Goal: Task Accomplishment & Management: Use online tool/utility

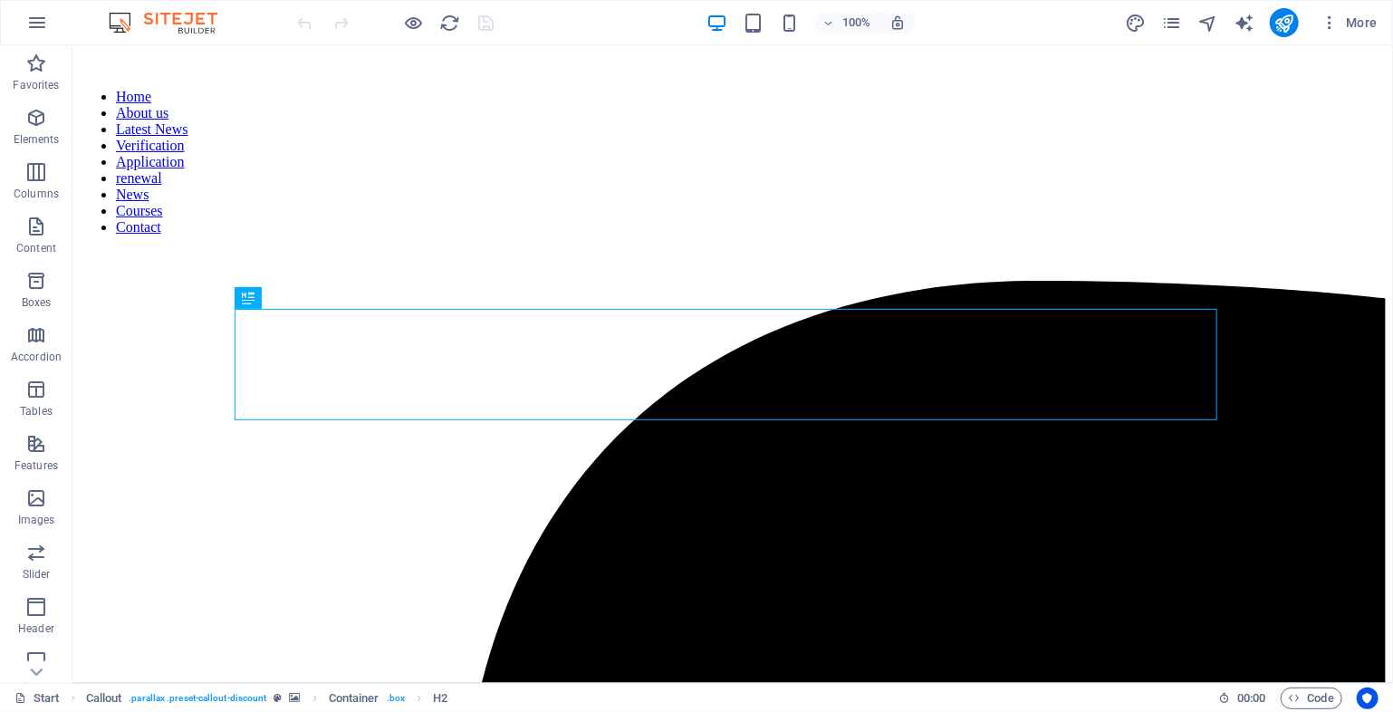
scroll to position [1345, 0]
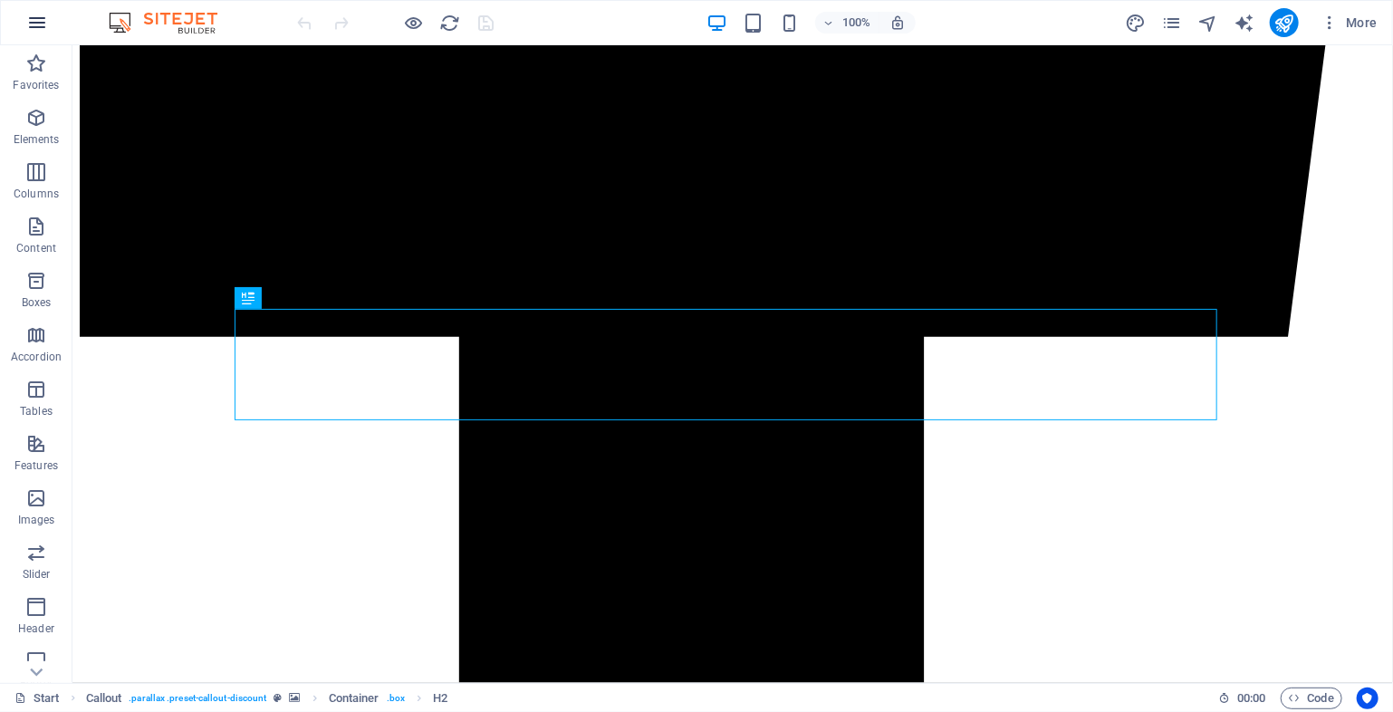
click at [39, 23] on icon "button" at bounding box center [37, 23] width 22 height 22
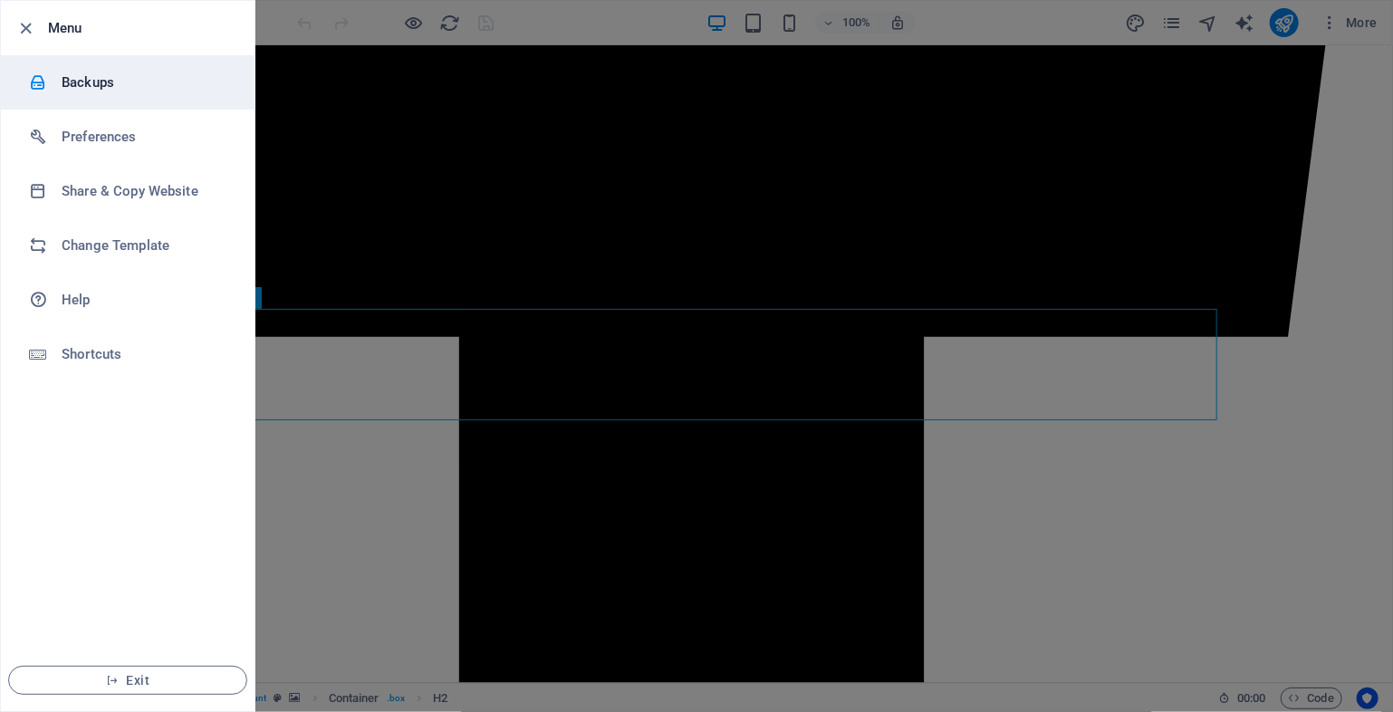
click at [113, 77] on h6 "Backups" at bounding box center [146, 83] width 168 height 22
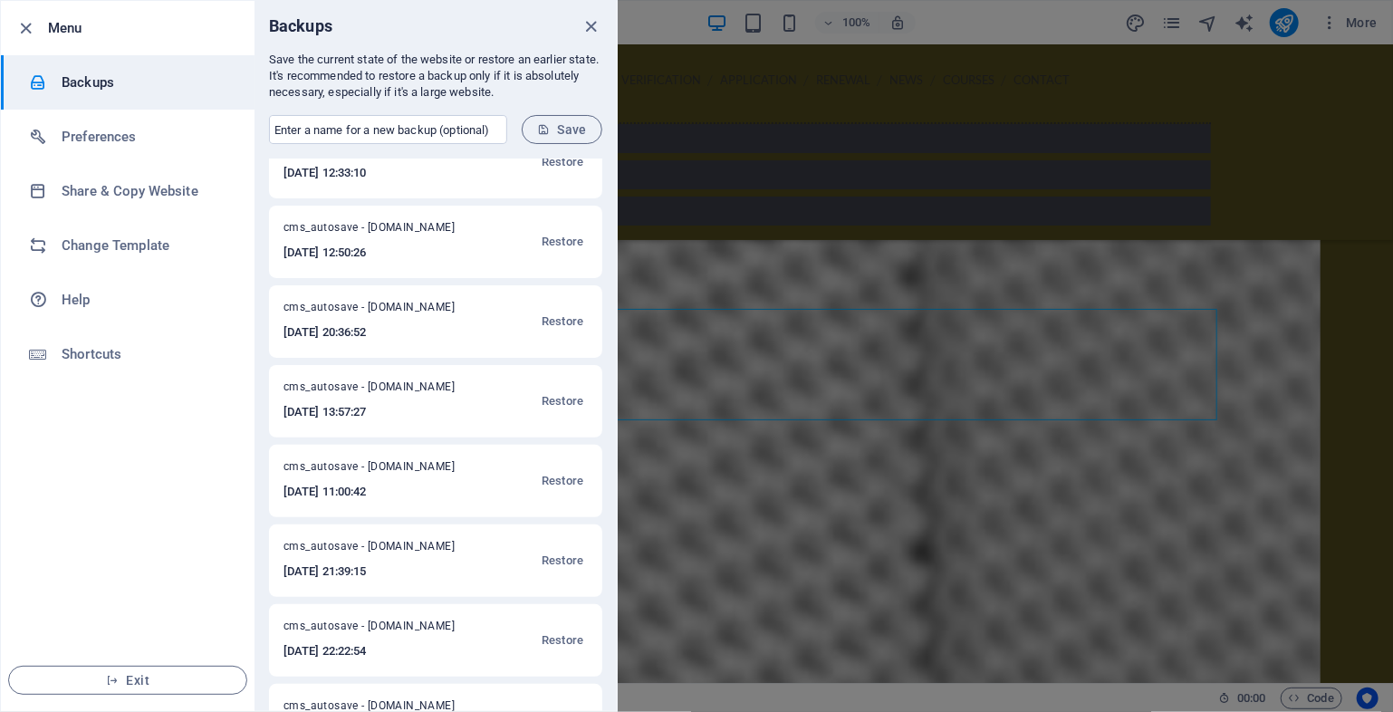
scroll to position [602, 0]
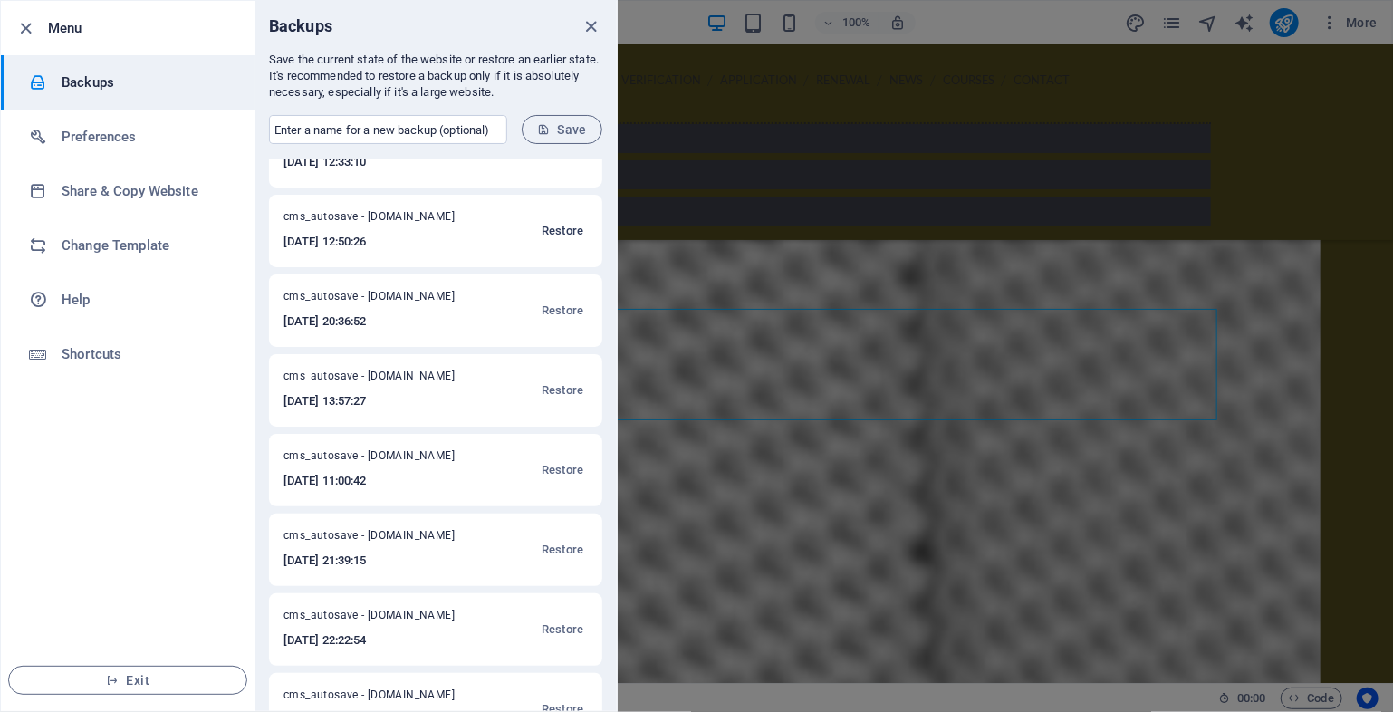
click at [557, 232] on span "Restore" at bounding box center [563, 231] width 42 height 22
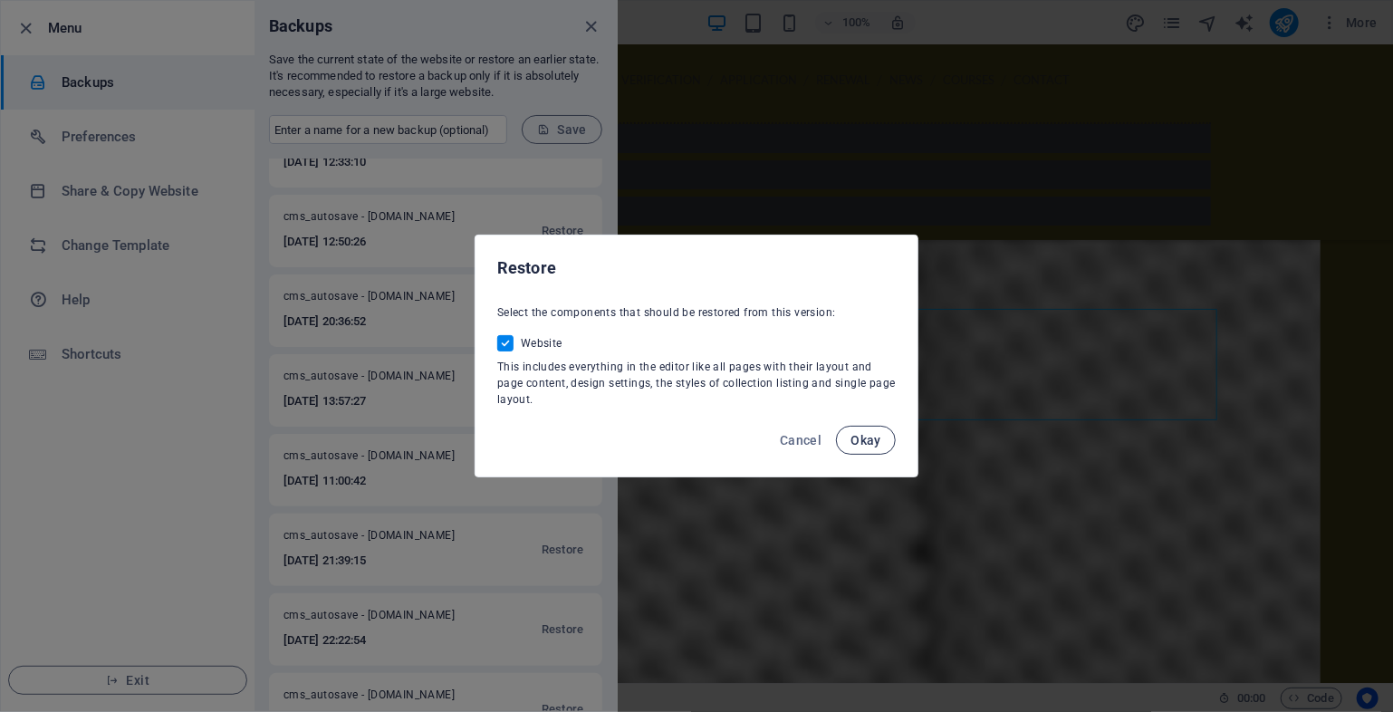
click at [859, 444] on span "Okay" at bounding box center [866, 440] width 31 height 14
checkbox input "false"
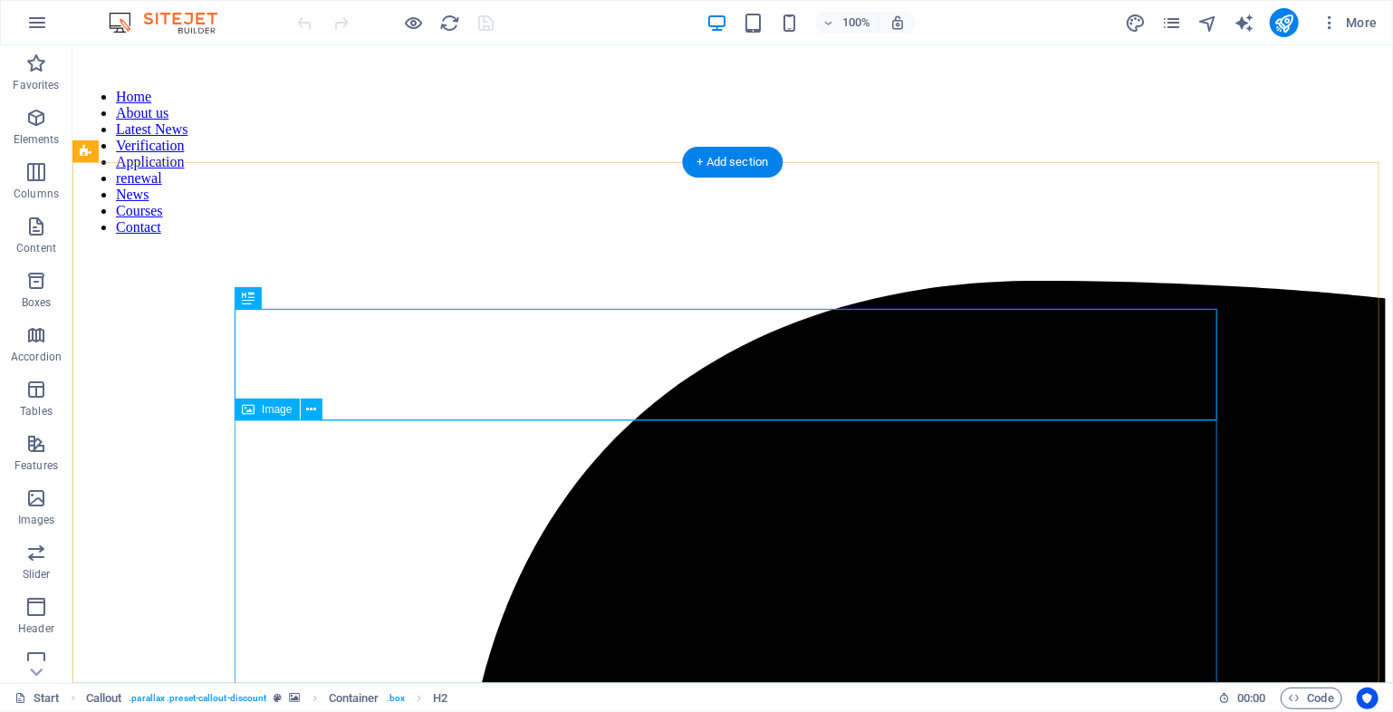
scroll to position [1345, 0]
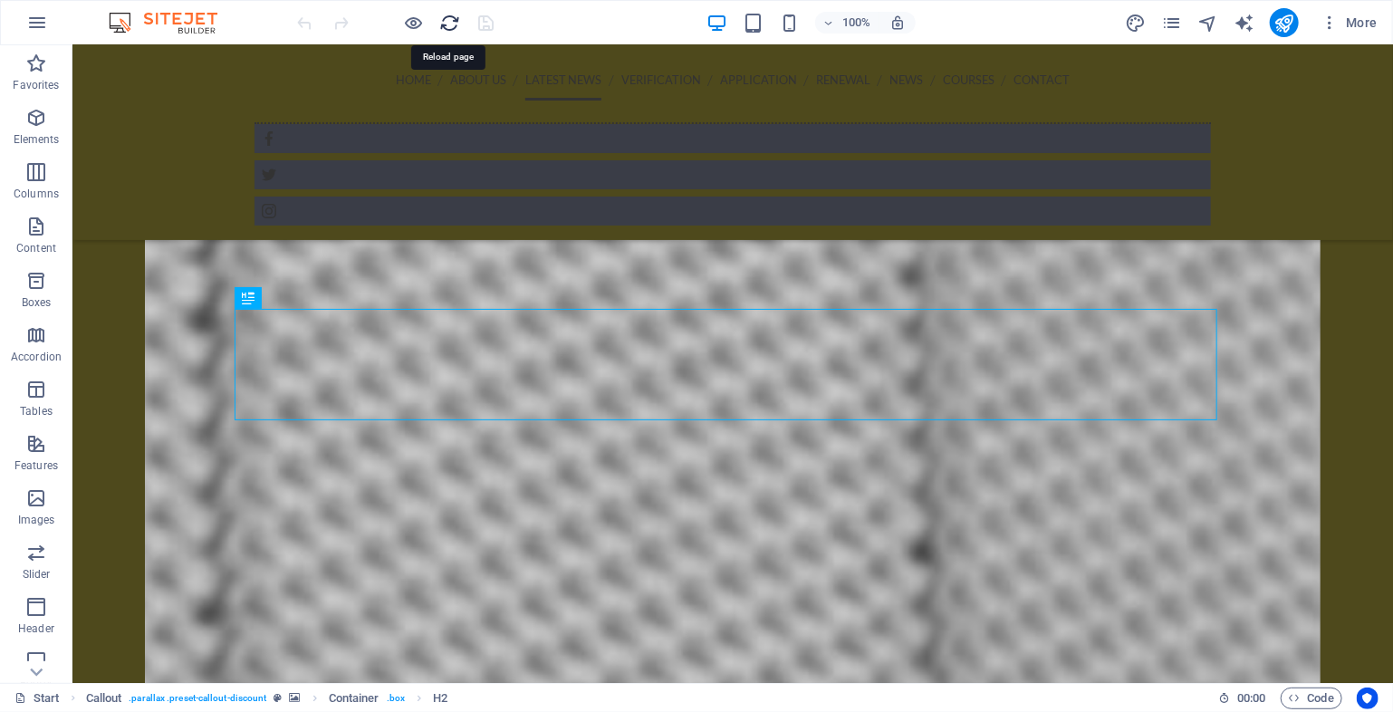
click at [452, 30] on icon "reload" at bounding box center [450, 23] width 21 height 21
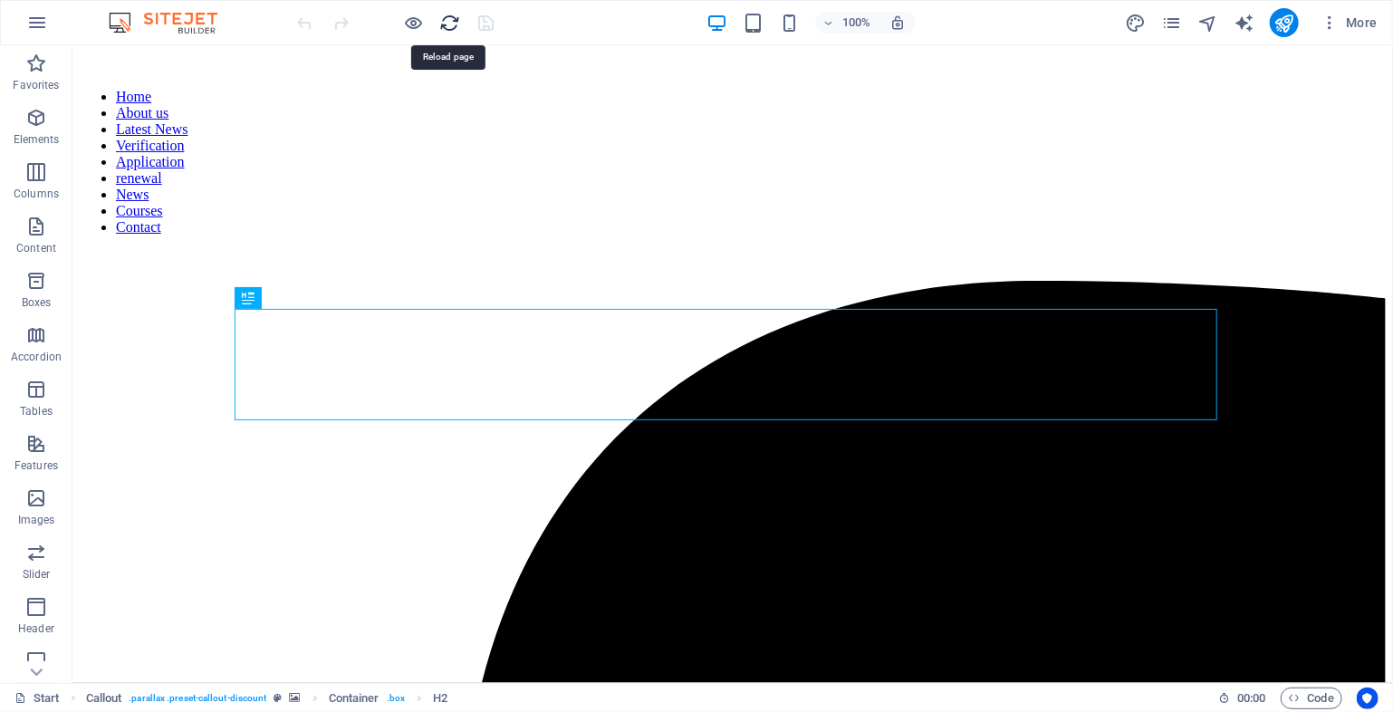
scroll to position [0, 0]
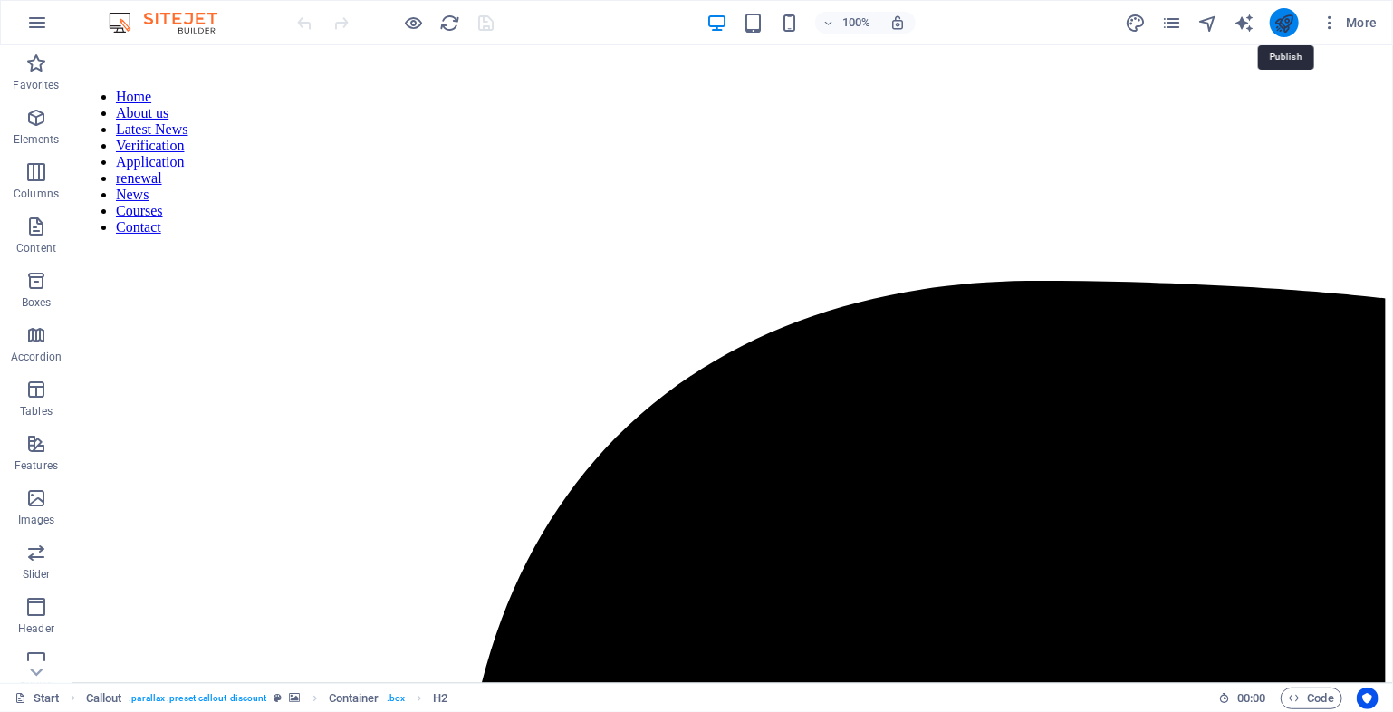
click at [1283, 26] on icon "publish" at bounding box center [1284, 23] width 21 height 21
